Goal: Find contact information: Find contact information

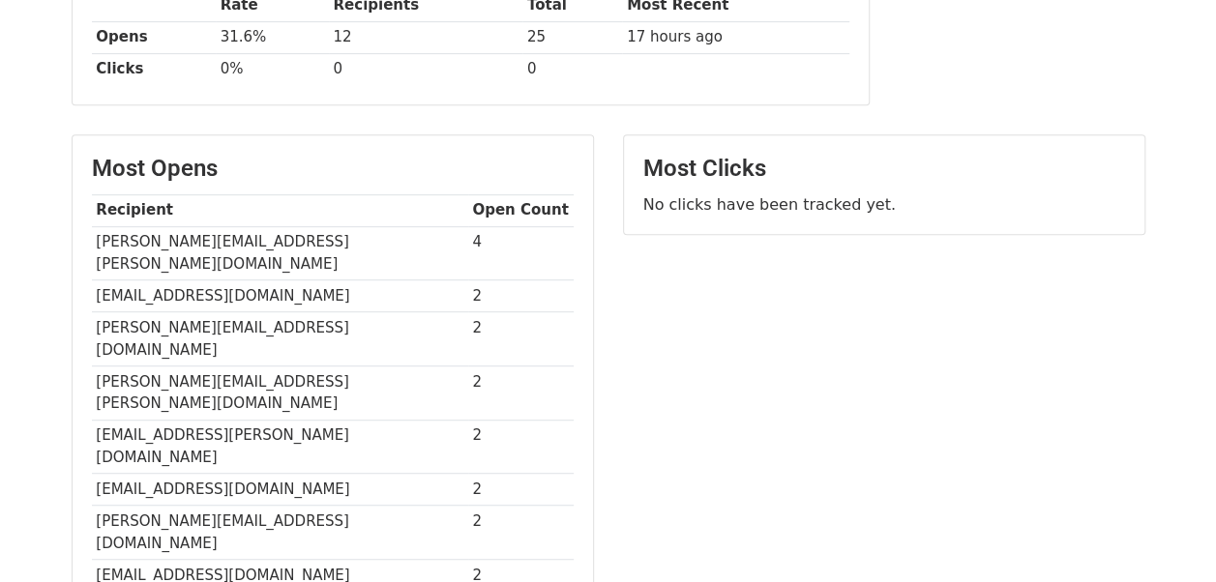
scroll to position [356, 0]
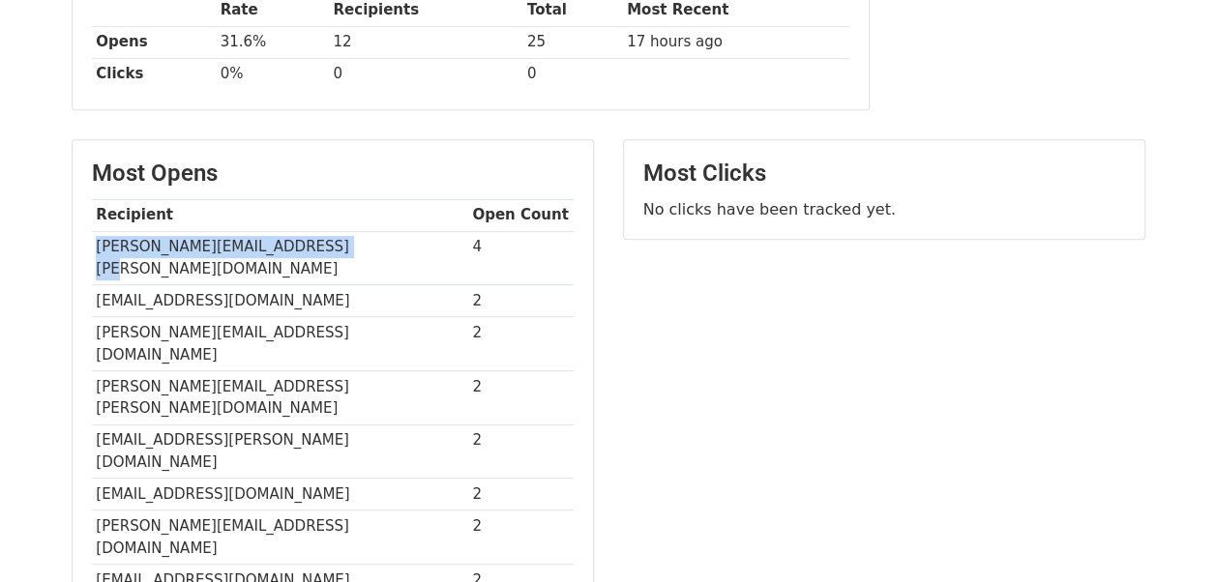
drag, startPoint x: 96, startPoint y: 241, endPoint x: 340, endPoint y: 226, distance: 244.3
click at [340, 231] on td "[PERSON_NAME][EMAIL_ADDRESS][PERSON_NAME][DOMAIN_NAME]" at bounding box center [280, 258] width 376 height 54
copy td "[PERSON_NAME][EMAIL_ADDRESS][PERSON_NAME][DOMAIN_NAME]"
drag, startPoint x: 92, startPoint y: 274, endPoint x: 389, endPoint y: 270, distance: 297.1
click at [389, 285] on td "[EMAIL_ADDRESS][DOMAIN_NAME]" at bounding box center [280, 301] width 376 height 32
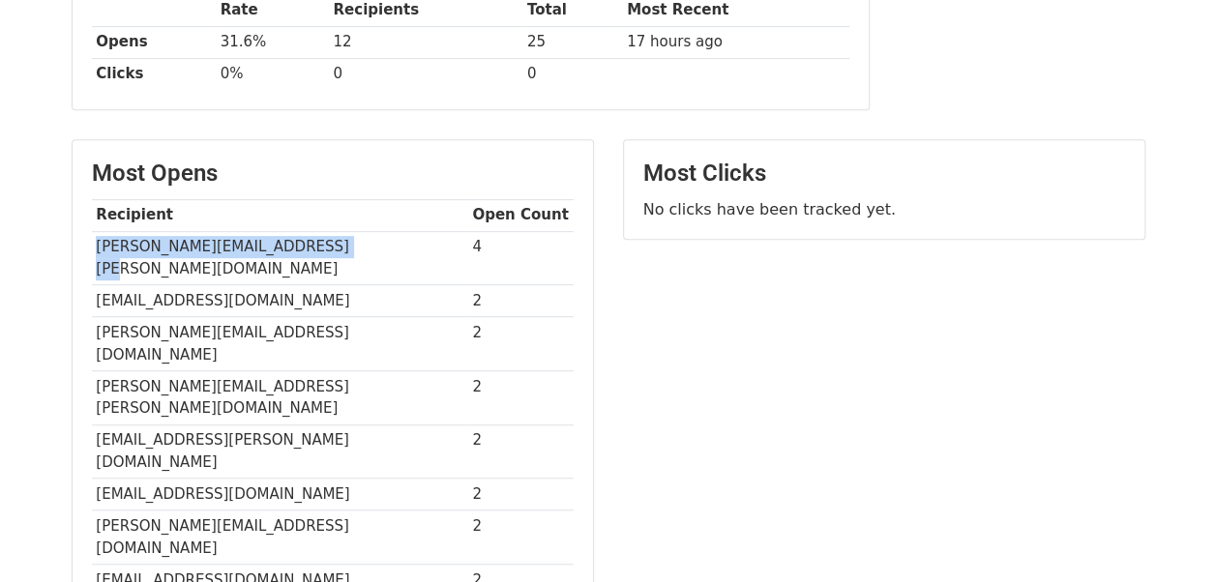
copy td "[EMAIL_ADDRESS][DOMAIN_NAME]"
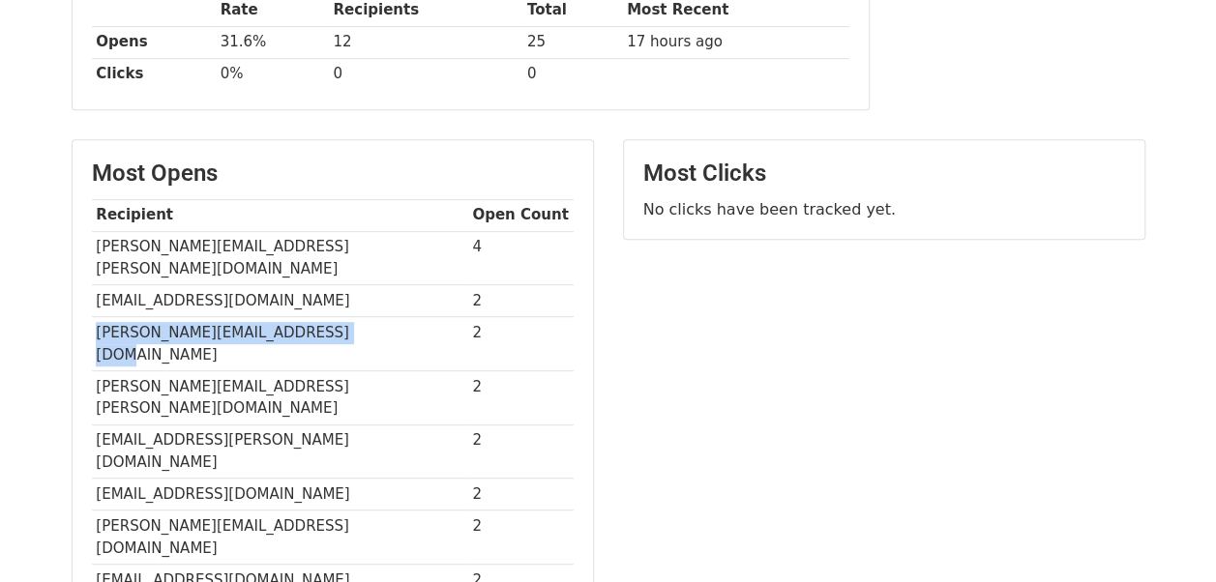
drag, startPoint x: 95, startPoint y: 296, endPoint x: 334, endPoint y: 304, distance: 239.1
click at [334, 317] on td "[PERSON_NAME][EMAIL_ADDRESS][DOMAIN_NAME]" at bounding box center [280, 344] width 376 height 54
copy td "[PERSON_NAME][EMAIL_ADDRESS][DOMAIN_NAME]"
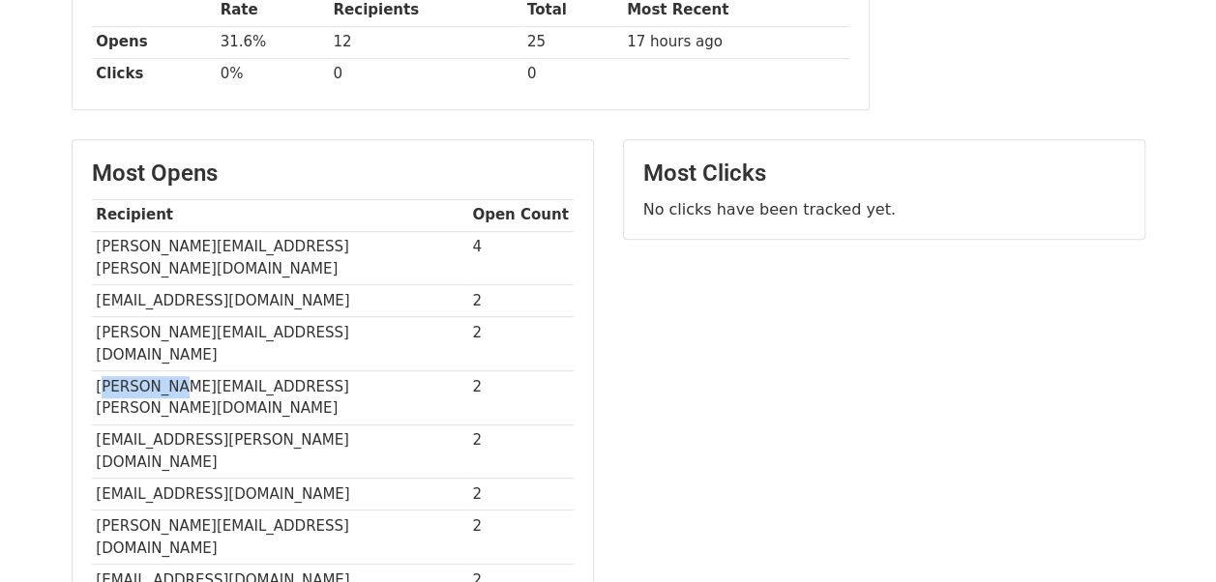
drag, startPoint x: 100, startPoint y: 336, endPoint x: 170, endPoint y: 334, distance: 70.7
click at [170, 371] on td "[PERSON_NAME][EMAIL_ADDRESS][PERSON_NAME][DOMAIN_NAME]" at bounding box center [280, 398] width 376 height 54
click at [95, 371] on td "[PERSON_NAME][EMAIL_ADDRESS][PERSON_NAME][DOMAIN_NAME]" at bounding box center [280, 398] width 376 height 54
drag, startPoint x: 95, startPoint y: 340, endPoint x: 343, endPoint y: 337, distance: 248.7
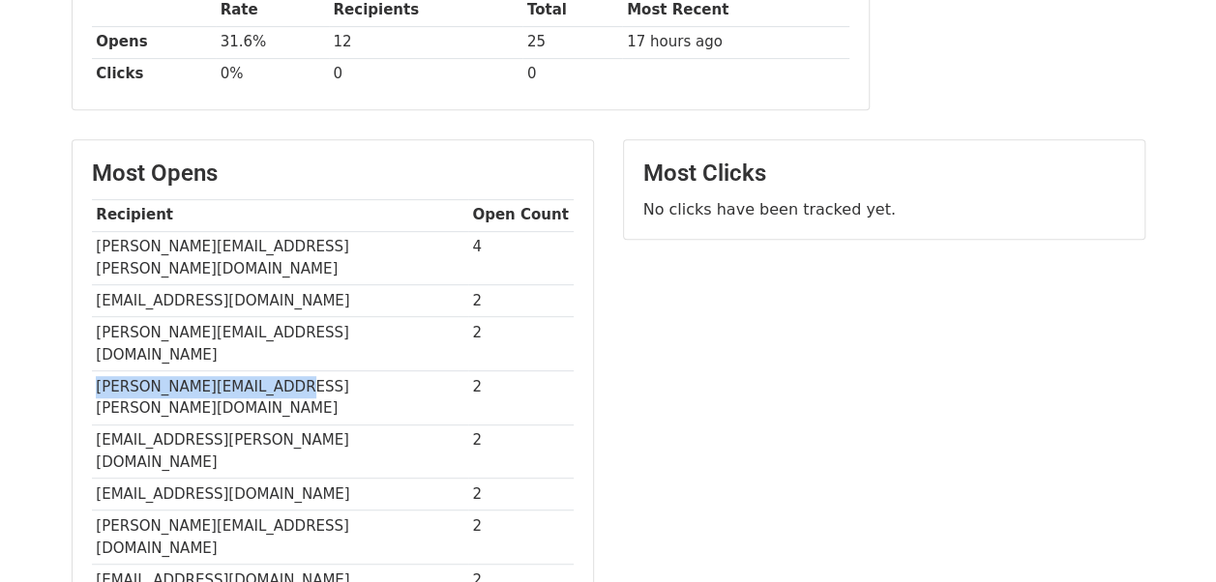
click at [343, 371] on td "[PERSON_NAME][EMAIL_ADDRESS][PERSON_NAME][DOMAIN_NAME]" at bounding box center [280, 398] width 376 height 54
copy td "[PERSON_NAME][EMAIL_ADDRESS][PERSON_NAME][DOMAIN_NAME]"
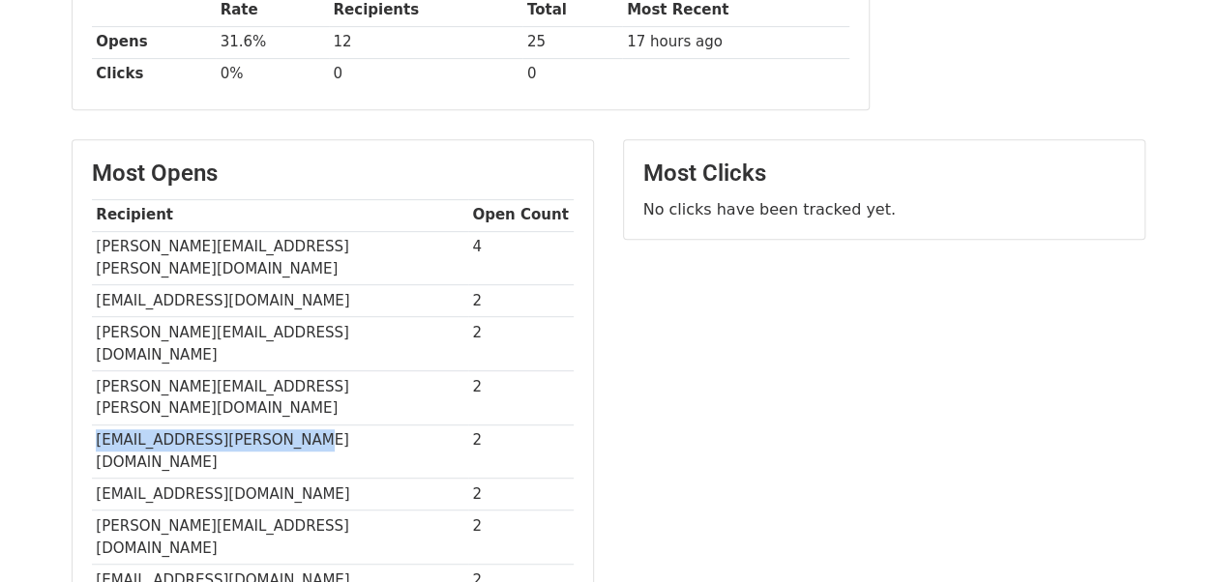
drag, startPoint x: 94, startPoint y: 367, endPoint x: 309, endPoint y: 362, distance: 214.8
click at [309, 425] on td "[EMAIL_ADDRESS][PERSON_NAME][DOMAIN_NAME]" at bounding box center [280, 452] width 376 height 54
copy td "[EMAIL_ADDRESS][PERSON_NAME][DOMAIN_NAME]"
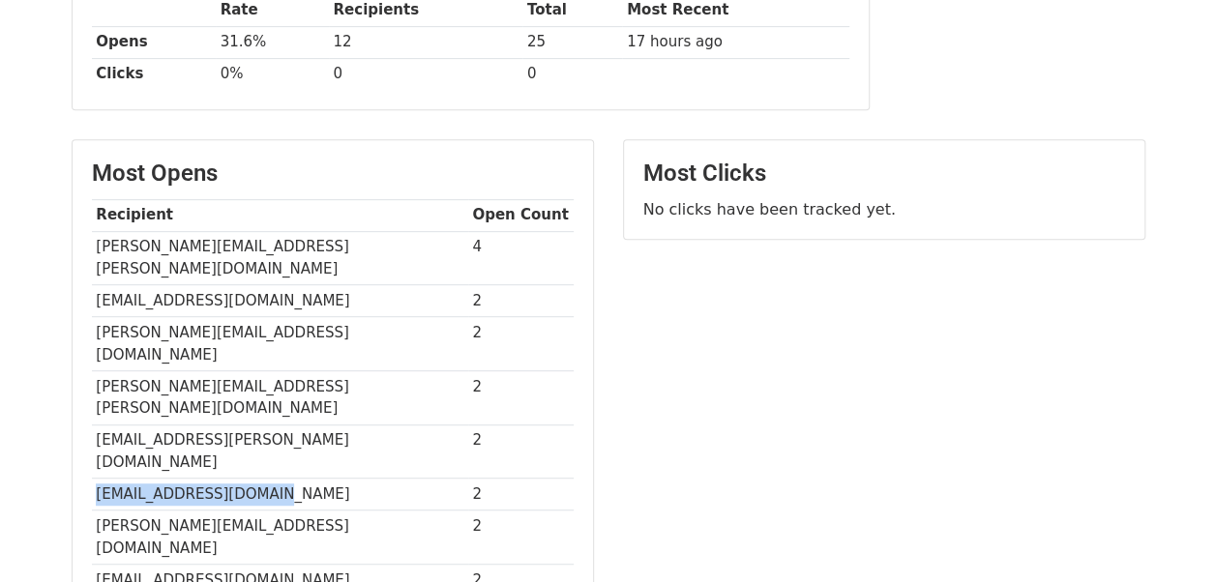
drag, startPoint x: 93, startPoint y: 401, endPoint x: 292, endPoint y: 413, distance: 199.7
click at [292, 479] on td "[EMAIL_ADDRESS][DOMAIN_NAME]" at bounding box center [280, 495] width 376 height 32
copy td "[EMAIL_ADDRESS][DOMAIN_NAME]"
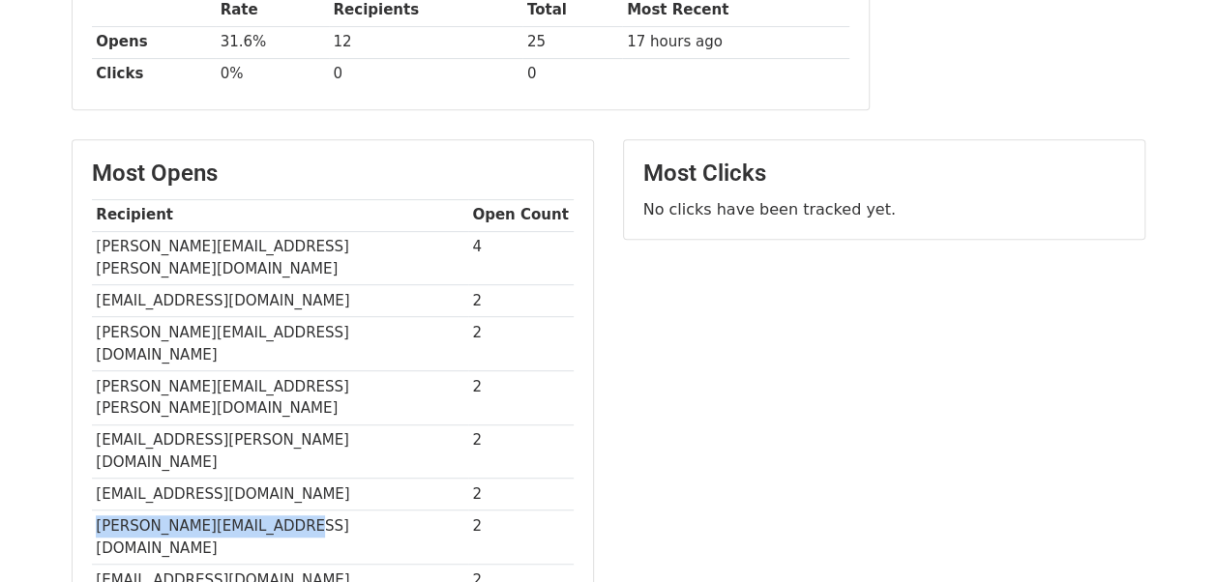
drag, startPoint x: 97, startPoint y: 431, endPoint x: 302, endPoint y: 418, distance: 205.5
click at [302, 511] on td "[PERSON_NAME][EMAIL_ADDRESS][DOMAIN_NAME]" at bounding box center [280, 538] width 376 height 54
copy td "[PERSON_NAME][EMAIL_ADDRESS][DOMAIN_NAME]"
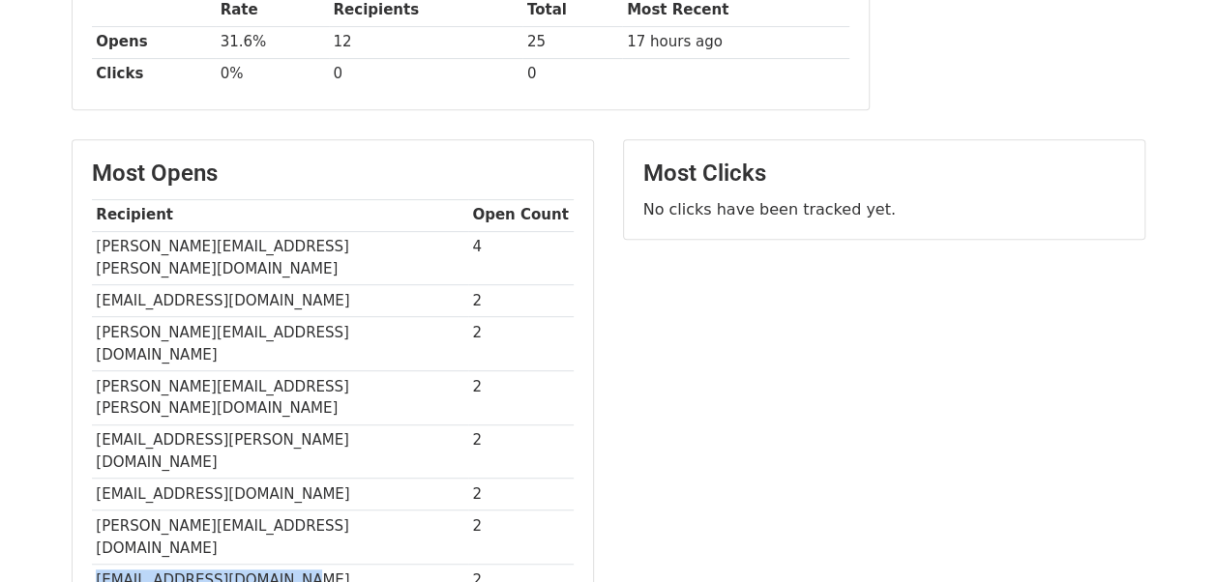
drag, startPoint x: 96, startPoint y: 461, endPoint x: 335, endPoint y: 462, distance: 239.0
click at [335, 564] on td "[EMAIL_ADDRESS][DOMAIN_NAME]" at bounding box center [280, 580] width 376 height 32
copy td "[EMAIL_ADDRESS][DOMAIN_NAME]"
drag, startPoint x: 95, startPoint y: 493, endPoint x: 311, endPoint y: 496, distance: 215.8
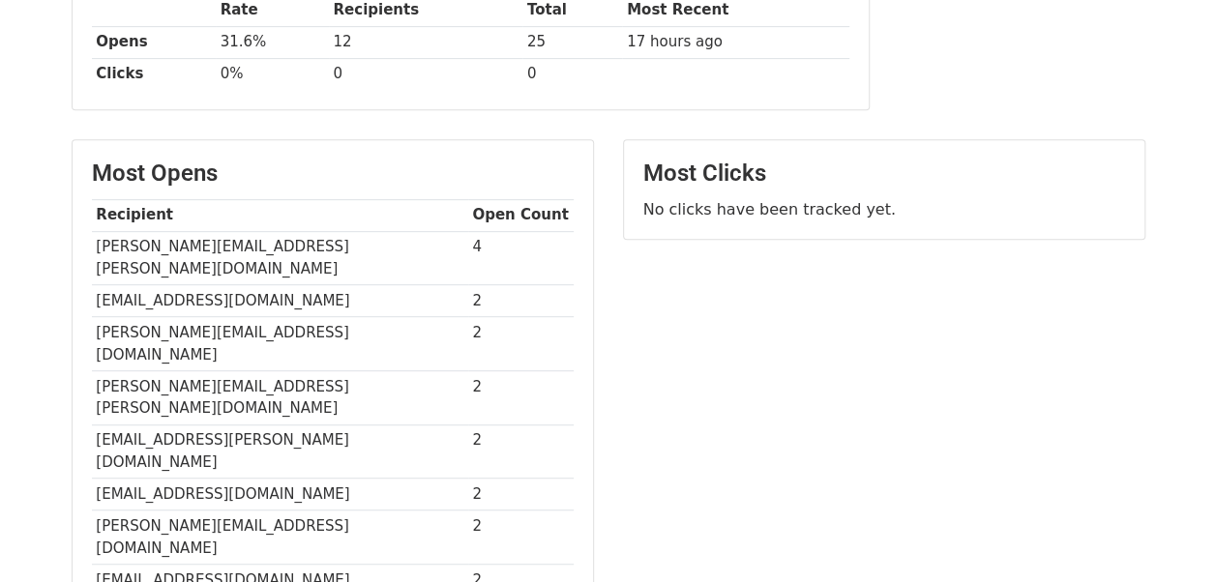
drag, startPoint x: 92, startPoint y: 524, endPoint x: 319, endPoint y: 528, distance: 227.4
